Goal: Navigation & Orientation: Find specific page/section

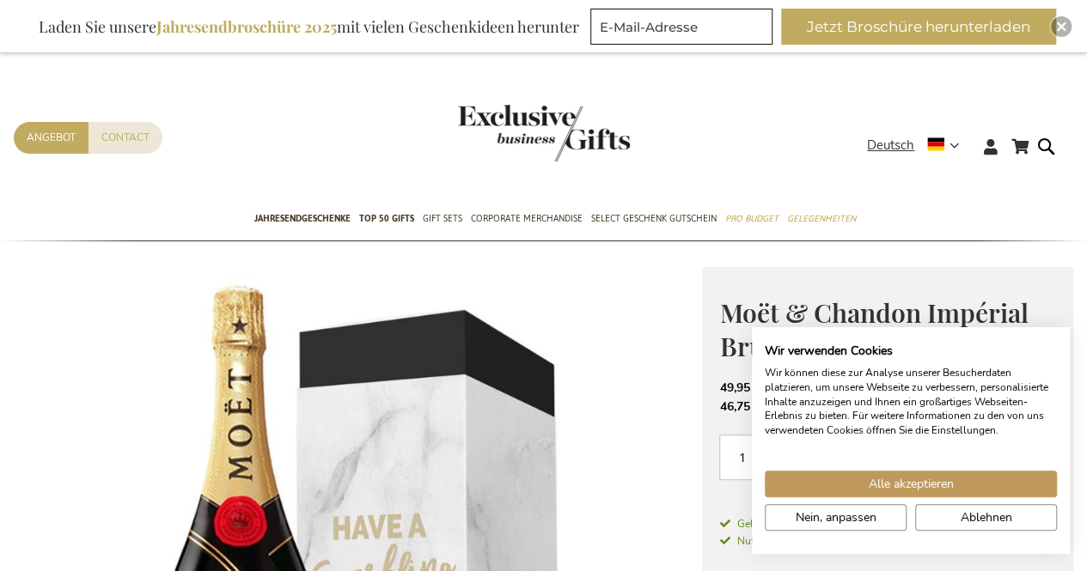
click at [533, 118] on img "store logo" at bounding box center [544, 133] width 172 height 57
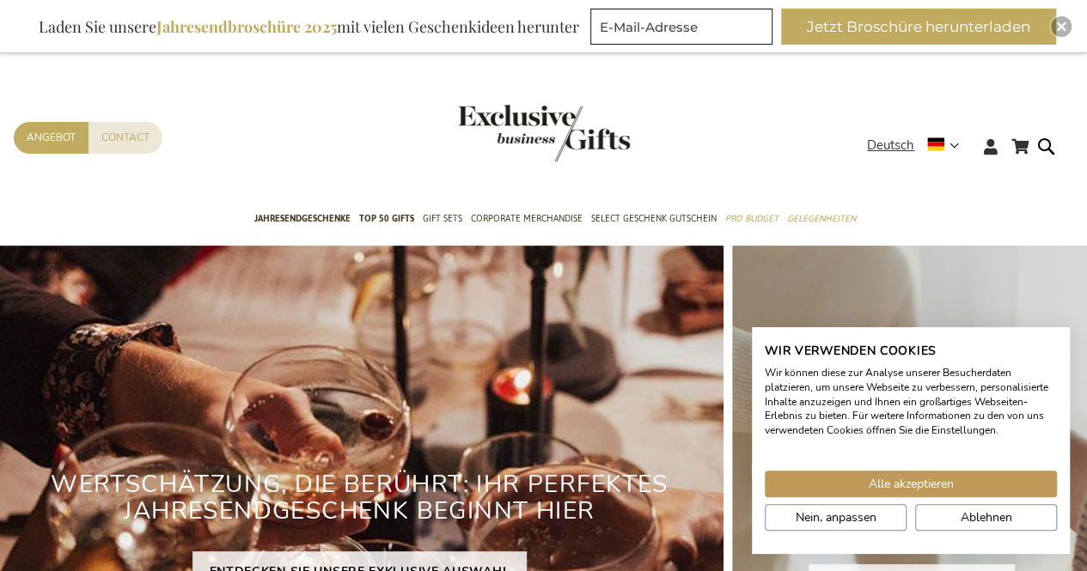
click at [351, 147] on div "Contact Angebot" at bounding box center [440, 160] width 853 height 76
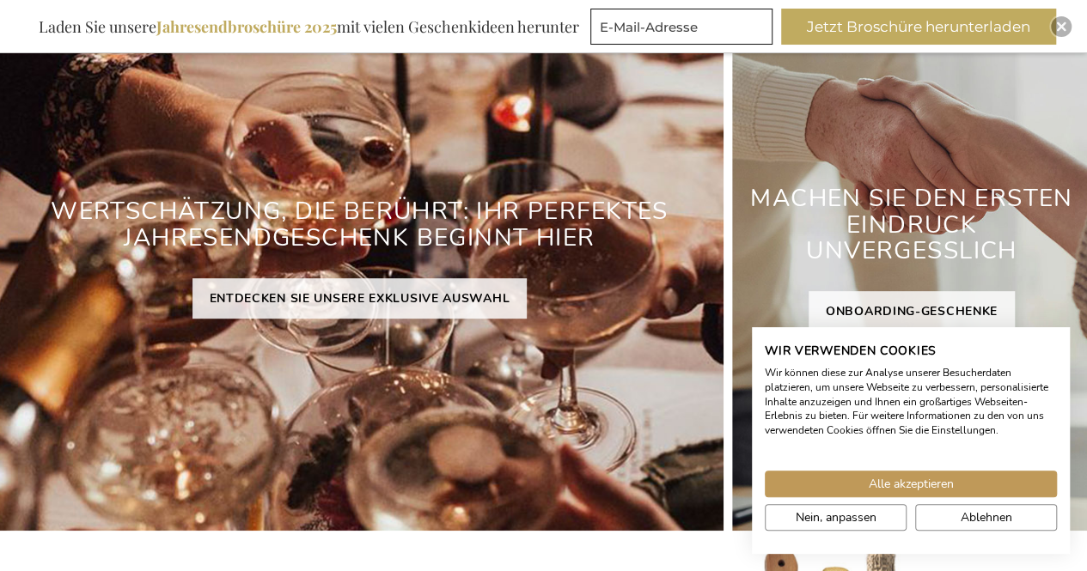
scroll to position [274, 0]
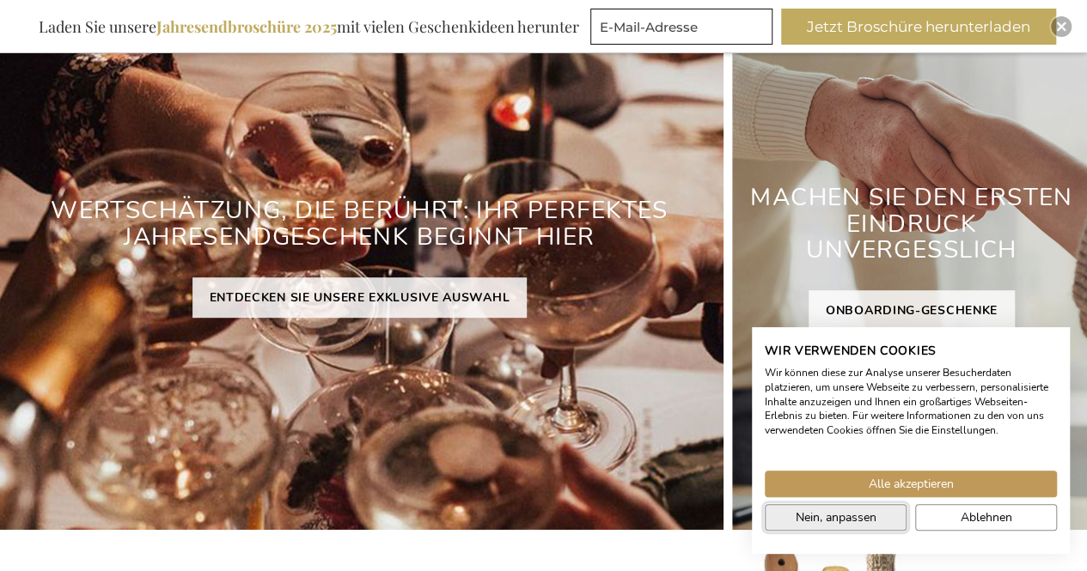
click at [860, 513] on span "Nein, anpassen" at bounding box center [835, 518] width 81 height 18
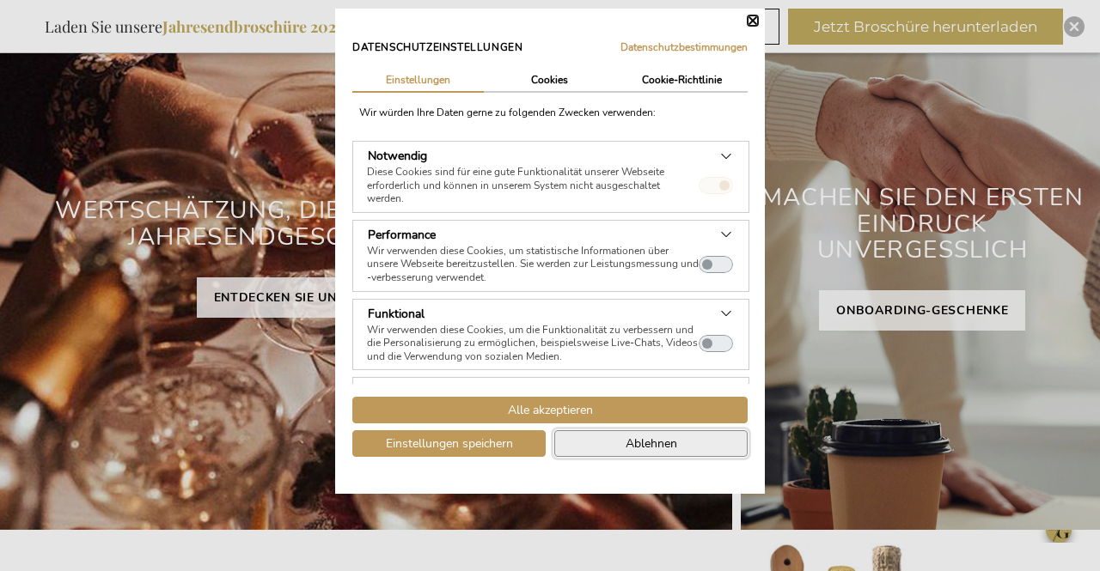
click at [609, 441] on button "Ablehnen" at bounding box center [650, 443] width 193 height 27
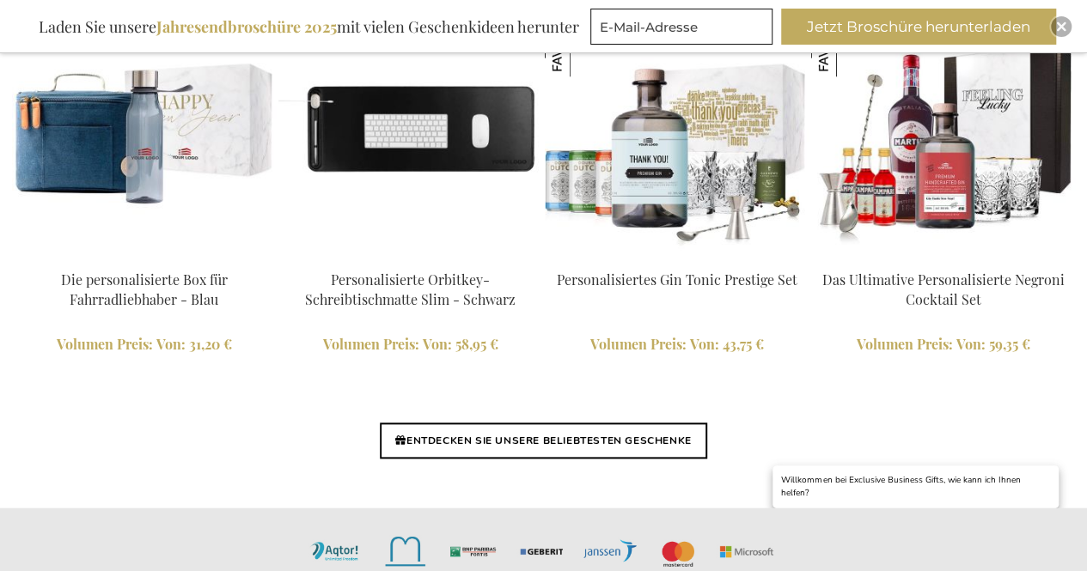
scroll to position [4106, 0]
